Goal: Task Accomplishment & Management: Complete application form

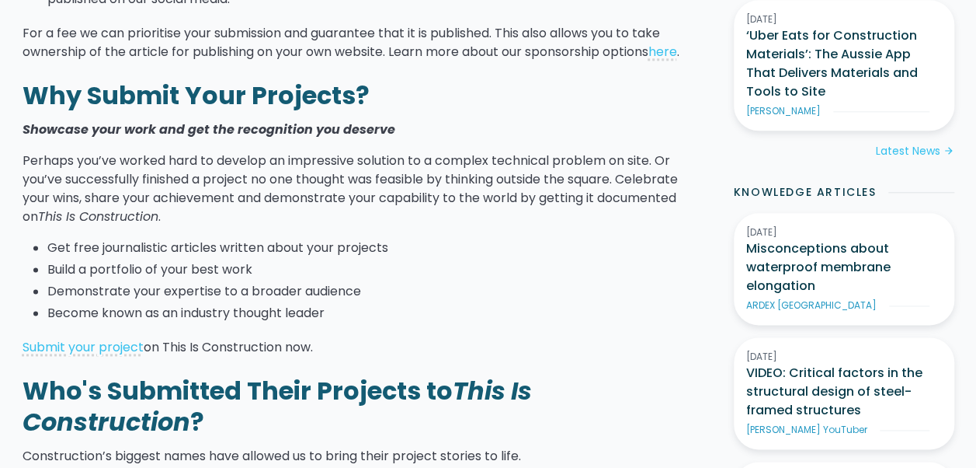
scroll to position [932, 0]
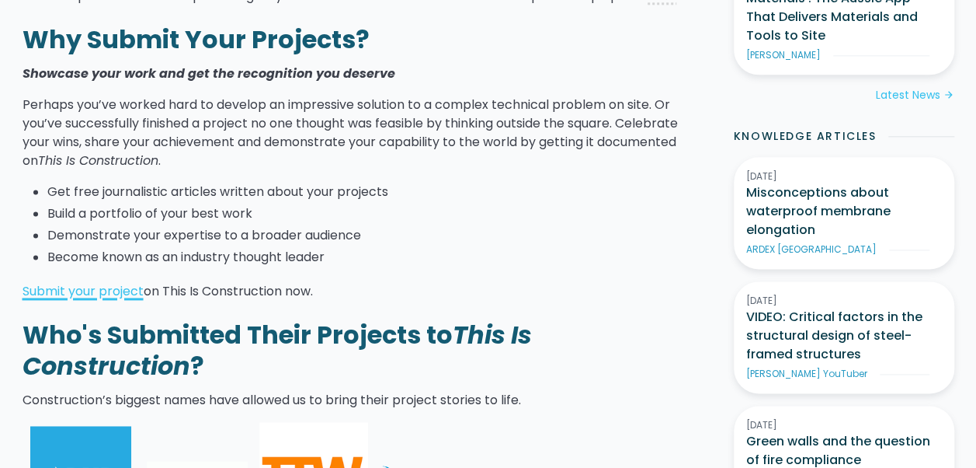
click at [93, 300] on link "Submit your project" at bounding box center [83, 291] width 121 height 18
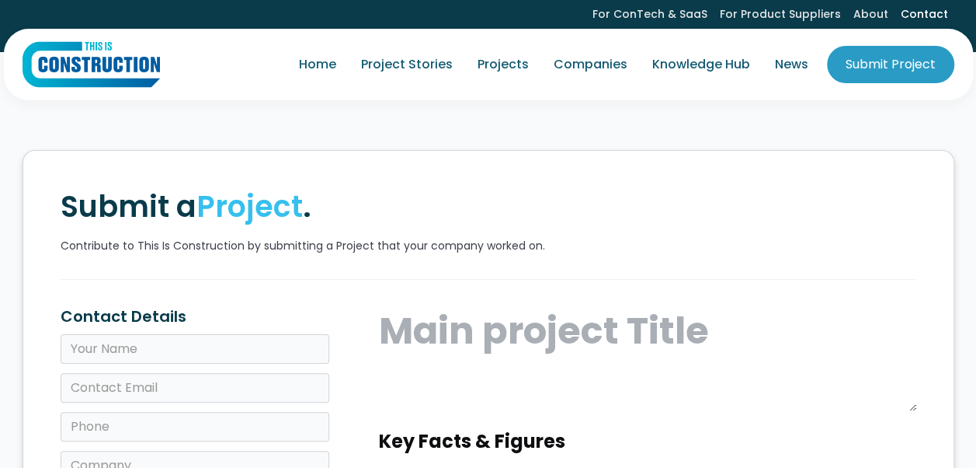
click at [913, 16] on link "Contact" at bounding box center [925, 14] width 60 height 29
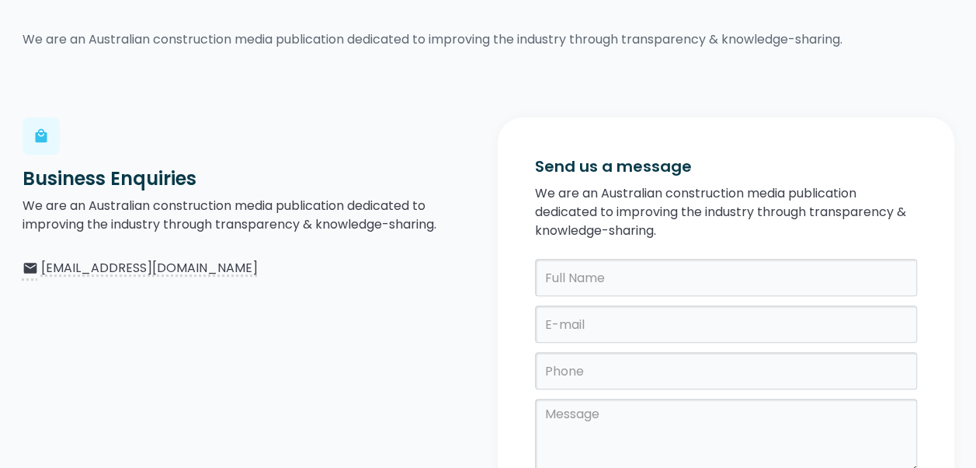
scroll to position [311, 0]
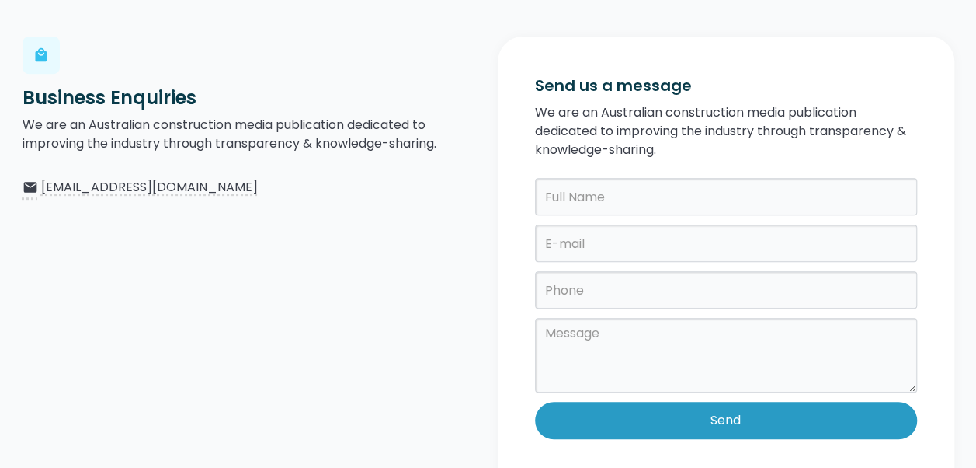
drag, startPoint x: 214, startPoint y: 193, endPoint x: 353, endPoint y: 207, distance: 139.7
click at [447, 224] on div "local_mall Business Enquiries We are an Australian construction media publicati…" at bounding box center [251, 267] width 457 height 461
click at [119, 217] on div "local_mall Business Enquiries We are an Australian construction media publicati…" at bounding box center [251, 267] width 457 height 461
click at [256, 278] on div "local_mall Business Enquiries We are an Australian construction media publicati…" at bounding box center [251, 267] width 457 height 461
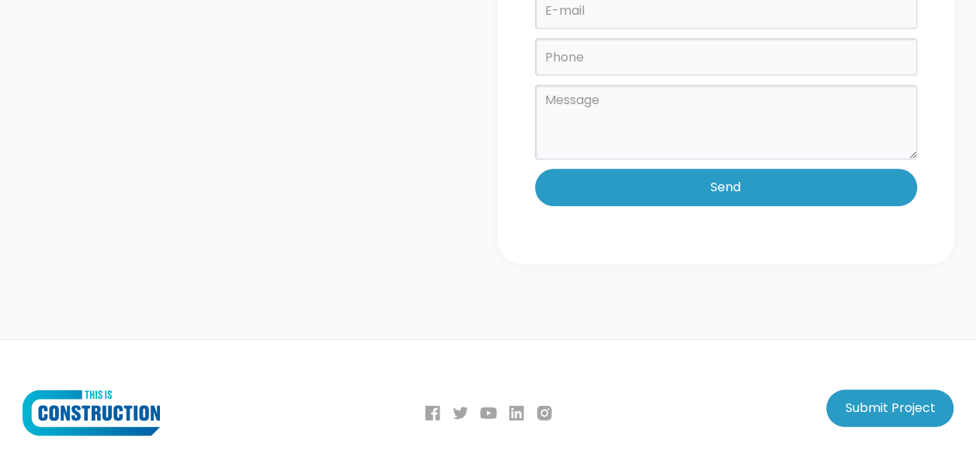
scroll to position [827, 0]
